Goal: Transaction & Acquisition: Purchase product/service

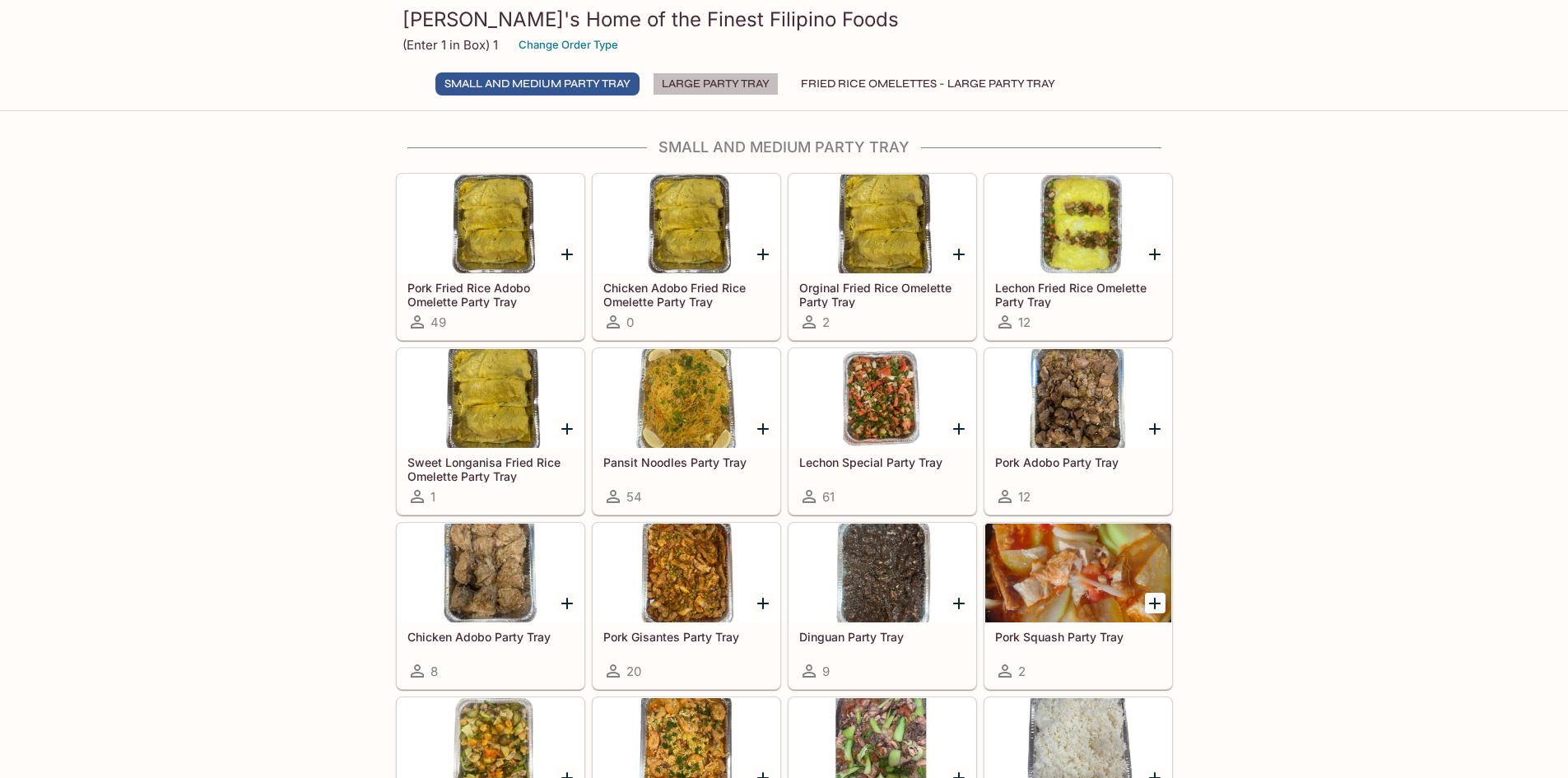
click at [701, 77] on button "Large Party Tray" at bounding box center [716, 84] width 126 height 23
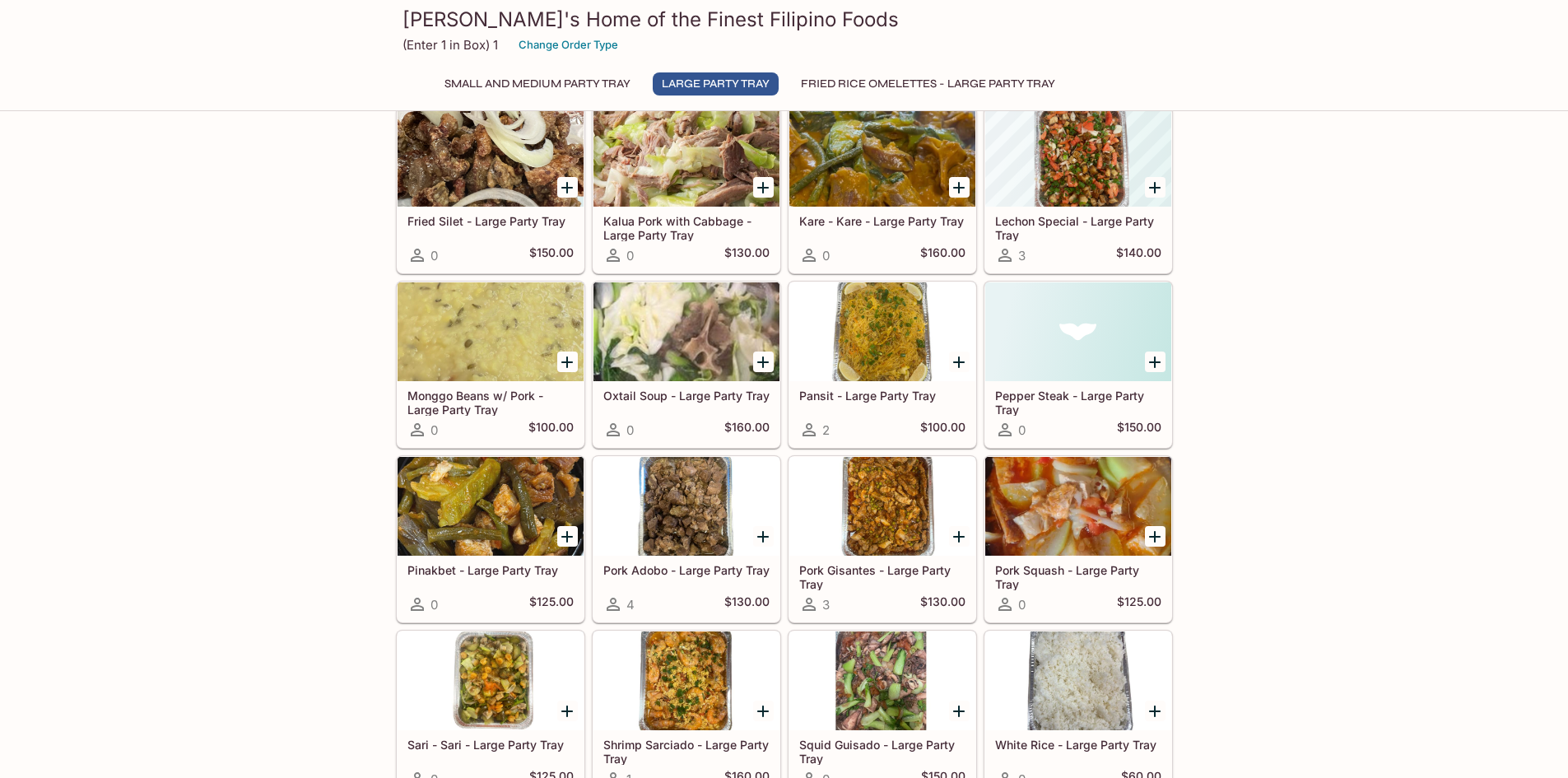
scroll to position [1005, 0]
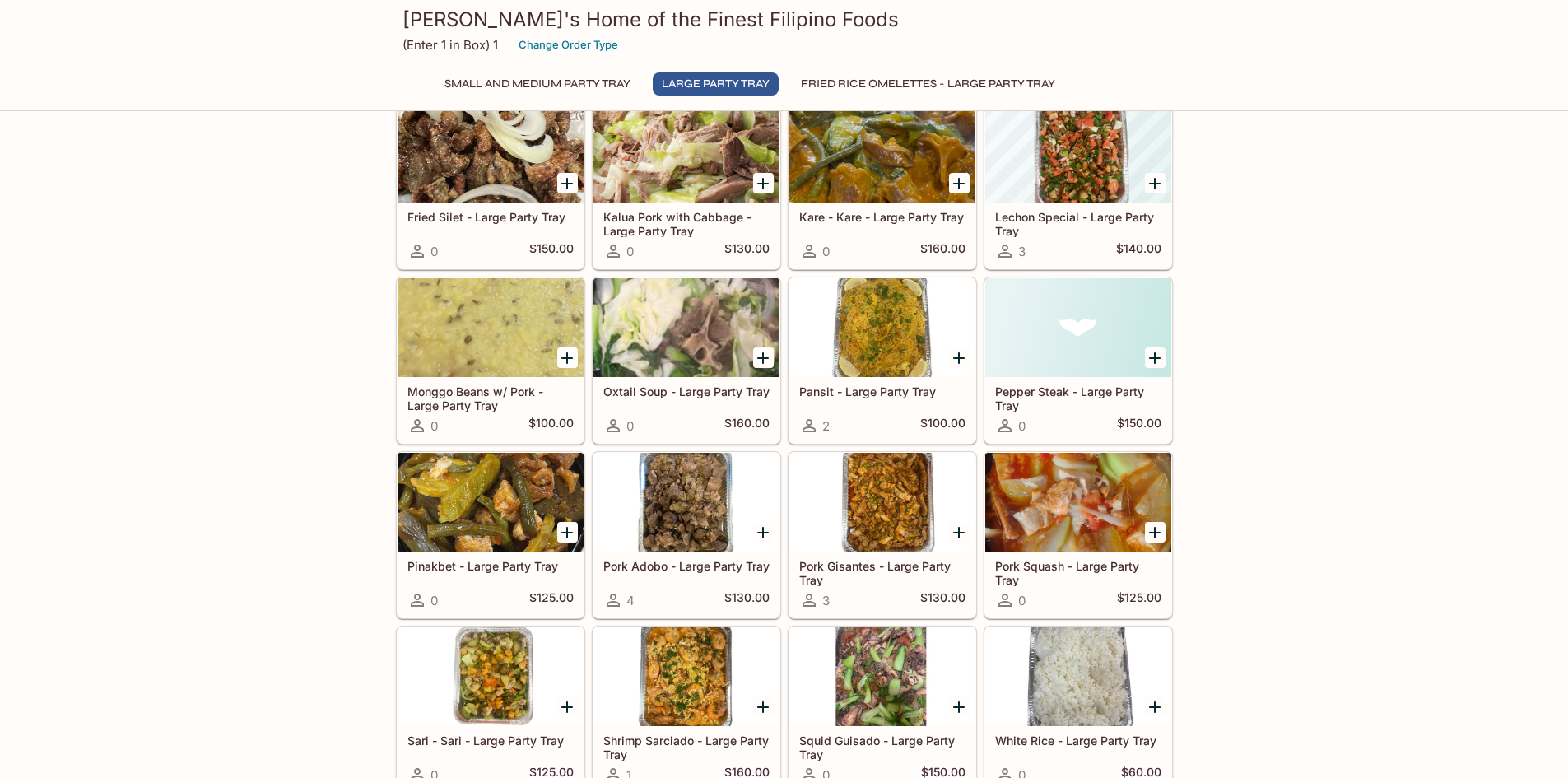
click at [903, 344] on div at bounding box center [882, 328] width 186 height 98
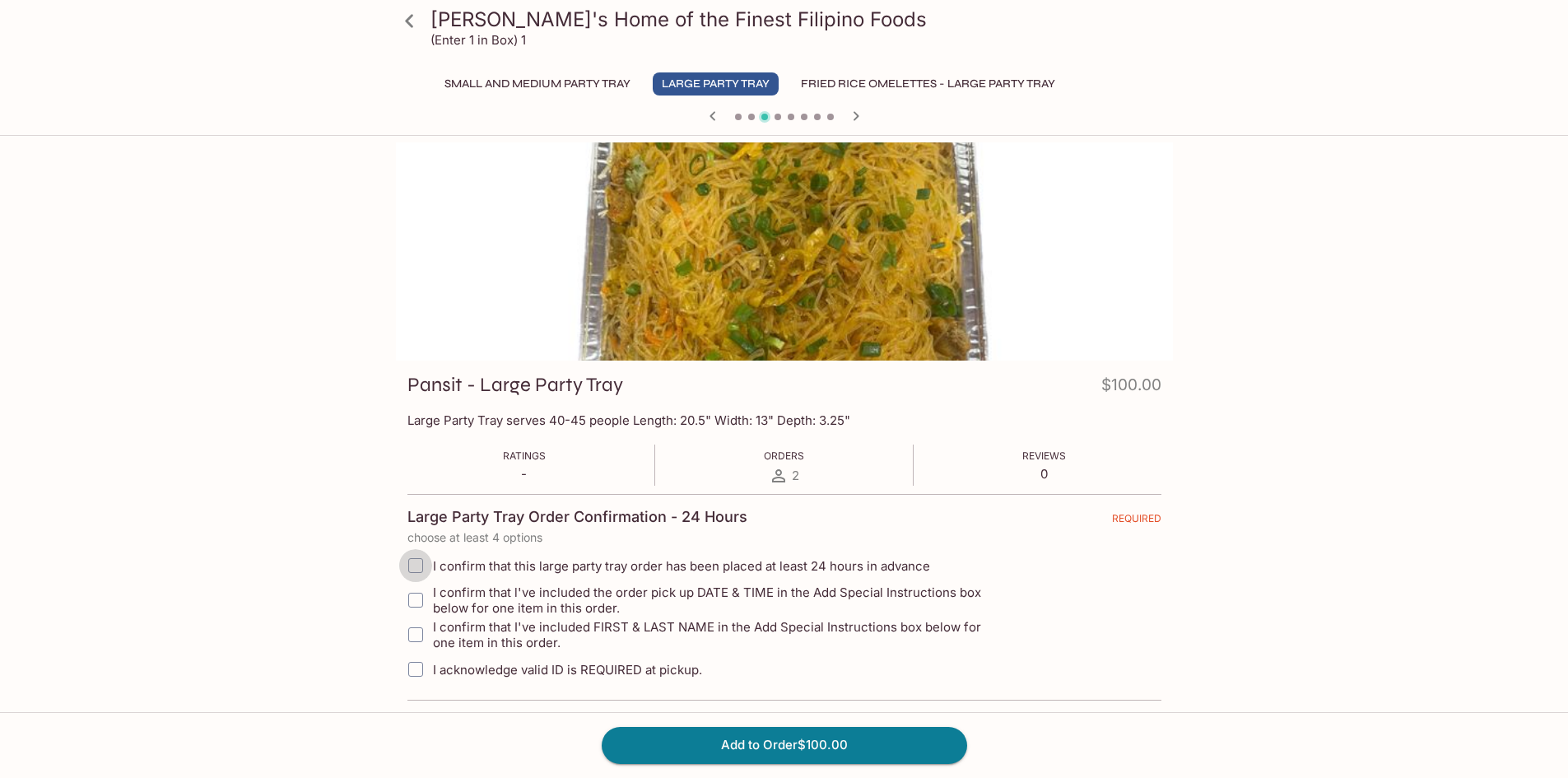
click at [416, 566] on input "I confirm that this large party tray order has been placed at least 24 hours in…" at bounding box center [415, 564] width 32 height 32
checkbox input "true"
click at [853, 114] on icon "button" at bounding box center [855, 115] width 19 height 19
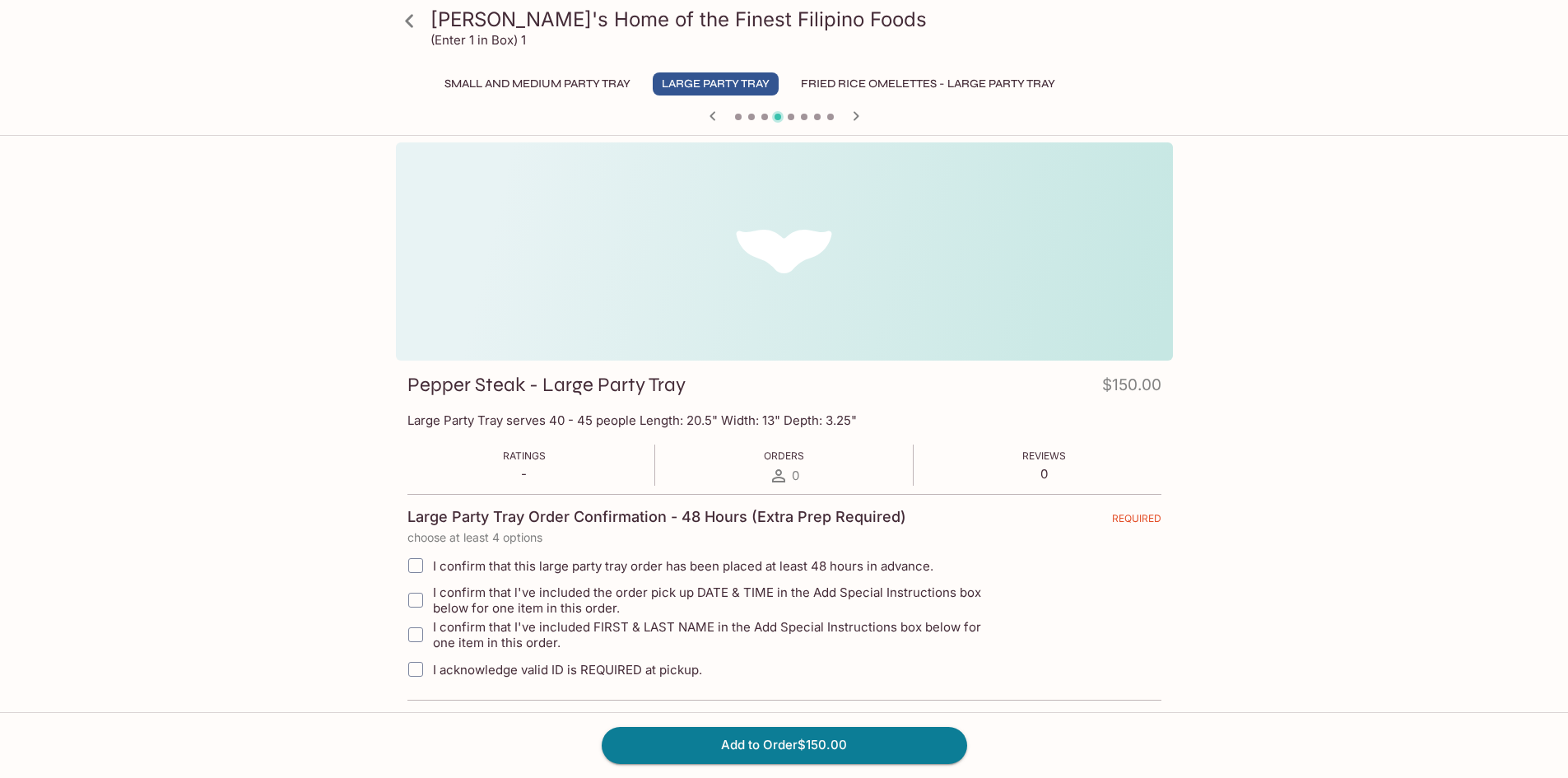
click at [853, 114] on icon "button" at bounding box center [855, 115] width 19 height 19
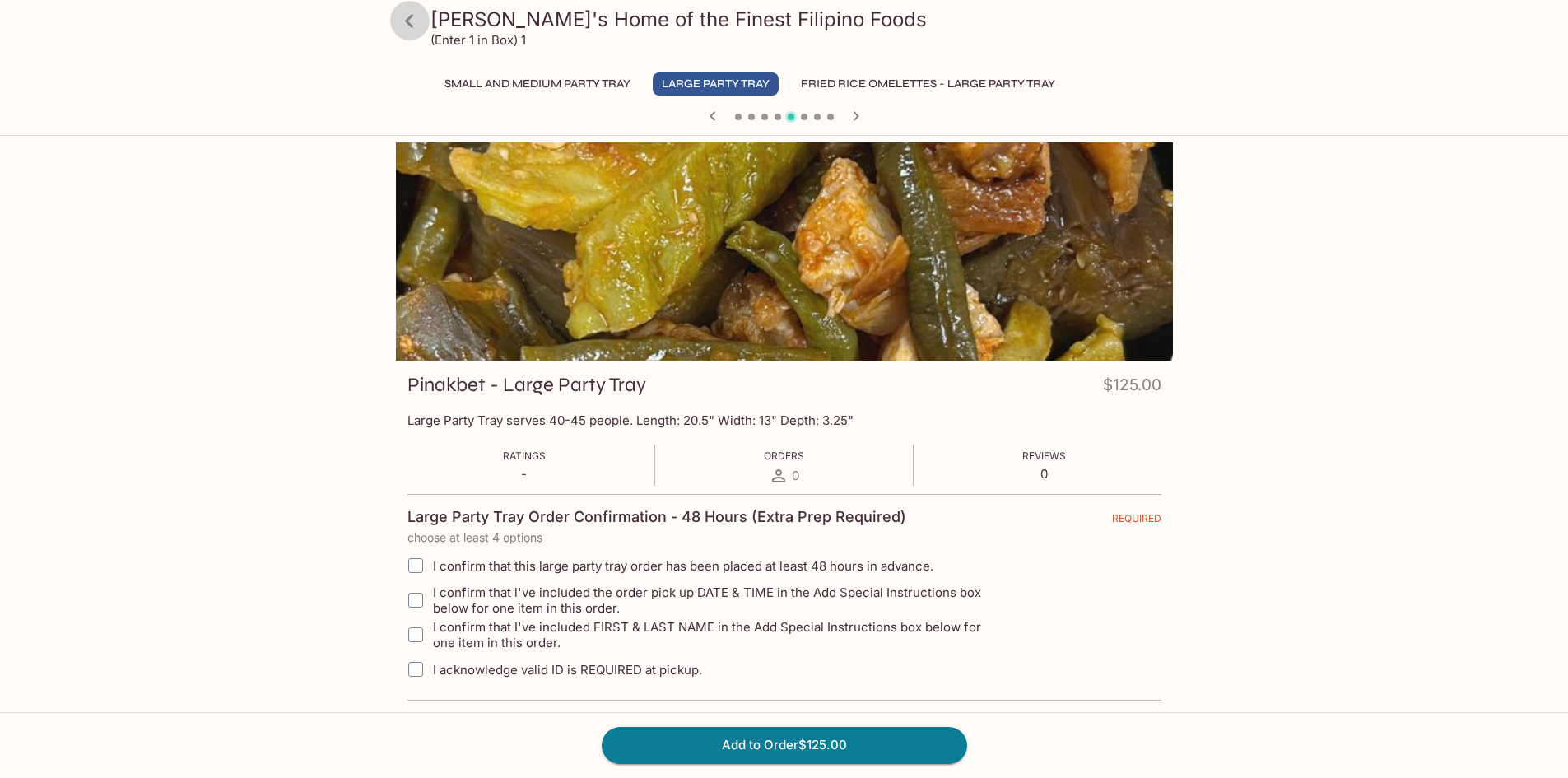
click at [406, 13] on icon at bounding box center [409, 20] width 29 height 29
